Goal: Information Seeking & Learning: Learn about a topic

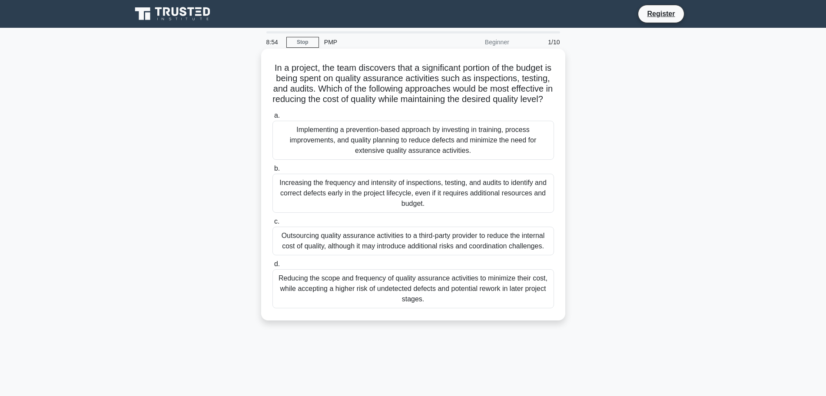
click at [440, 206] on div "Increasing the frequency and intensity of inspections, testing, and audits to i…" at bounding box center [414, 193] width 282 height 39
click at [273, 172] on input "b. Increasing the frequency and intensity of inspections, testing, and audits t…" at bounding box center [273, 169] width 0 height 6
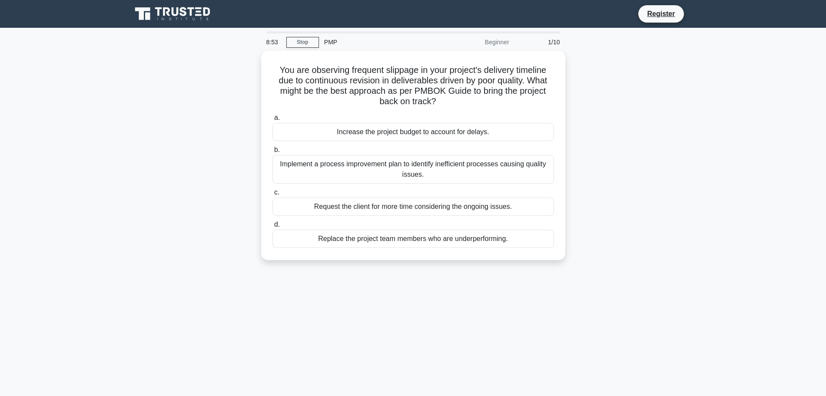
click at [440, 206] on div "Request the client for more time considering the ongoing issues." at bounding box center [414, 207] width 282 height 18
click at [273, 196] on input "c. Request the client for more time considering the ongoing issues." at bounding box center [273, 193] width 0 height 6
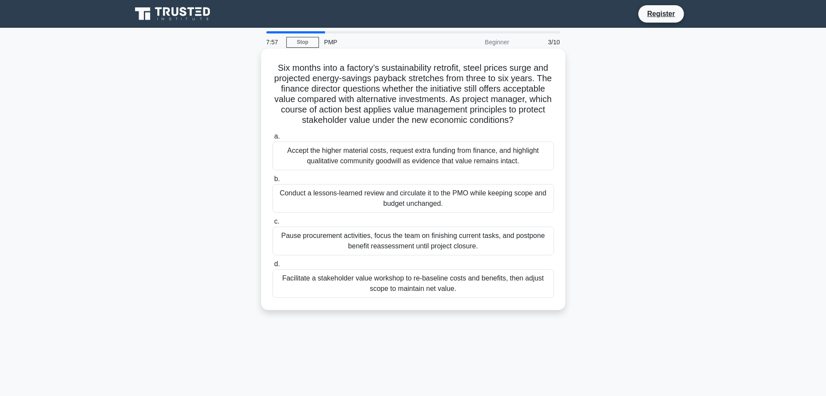
click at [364, 157] on div "Accept the higher material costs, request extra funding from finance, and highl…" at bounding box center [414, 156] width 282 height 29
click at [273, 140] on input "a. Accept the higher material costs, request extra funding from finance, and hi…" at bounding box center [273, 137] width 0 height 6
